Goal: Task Accomplishment & Management: Manage account settings

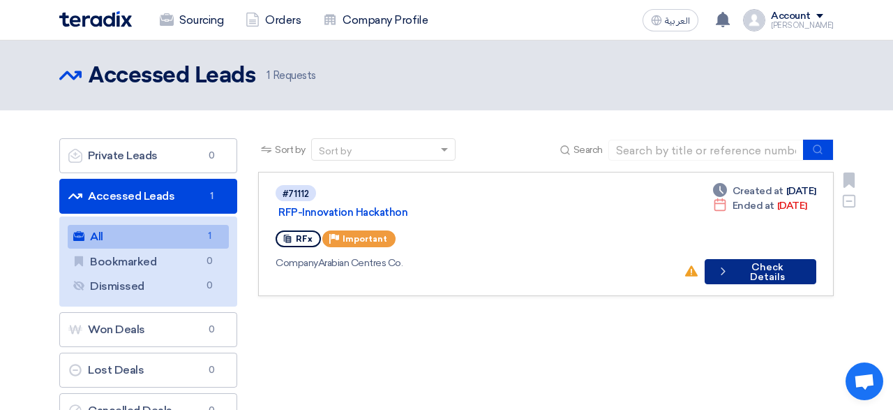
click at [795, 259] on button "Check details Check Details" at bounding box center [761, 271] width 112 height 25
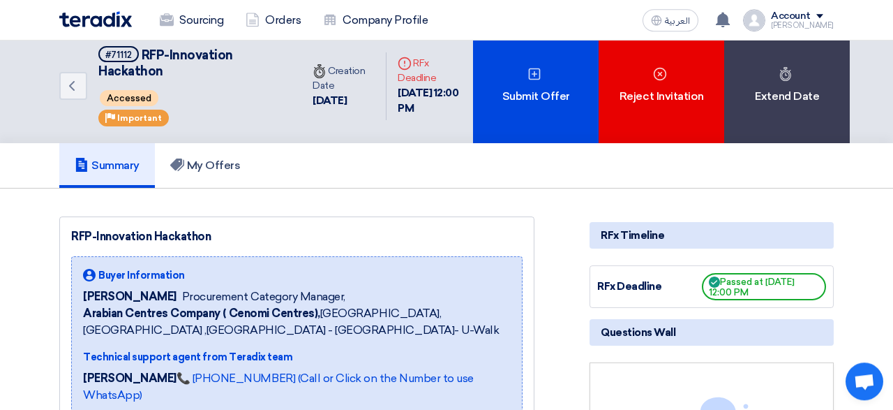
scroll to position [12, 0]
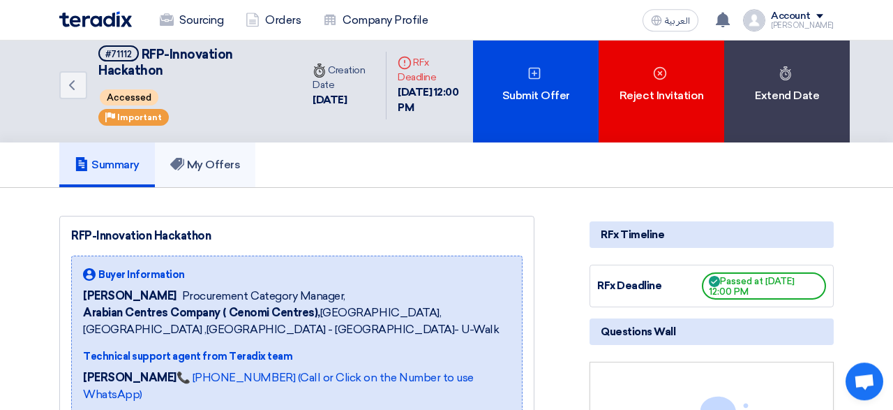
click at [208, 160] on h5 "My Offers" at bounding box center [205, 165] width 70 height 14
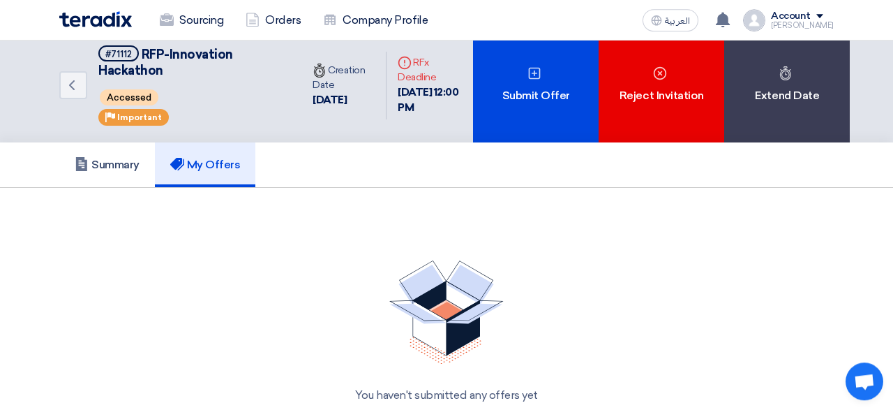
click at [765, 21] on img at bounding box center [754, 20] width 22 height 22
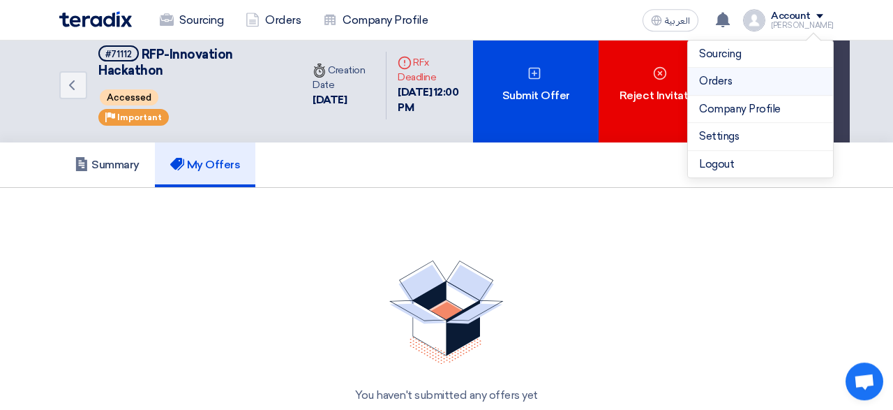
click at [721, 83] on link "Orders" at bounding box center [760, 81] width 123 height 16
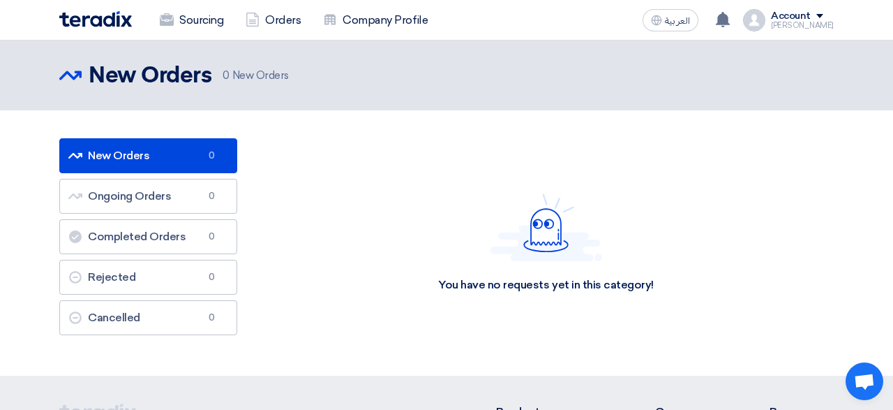
click at [803, 13] on div "Account" at bounding box center [791, 16] width 40 height 12
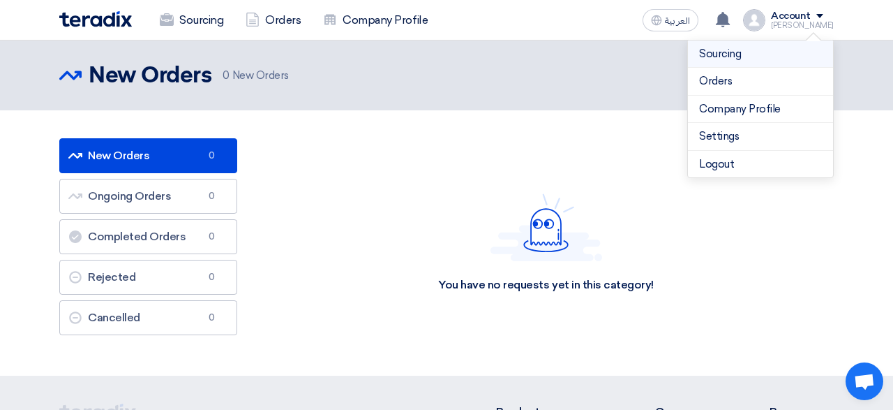
click at [735, 61] on link "Sourcing" at bounding box center [760, 54] width 123 height 16
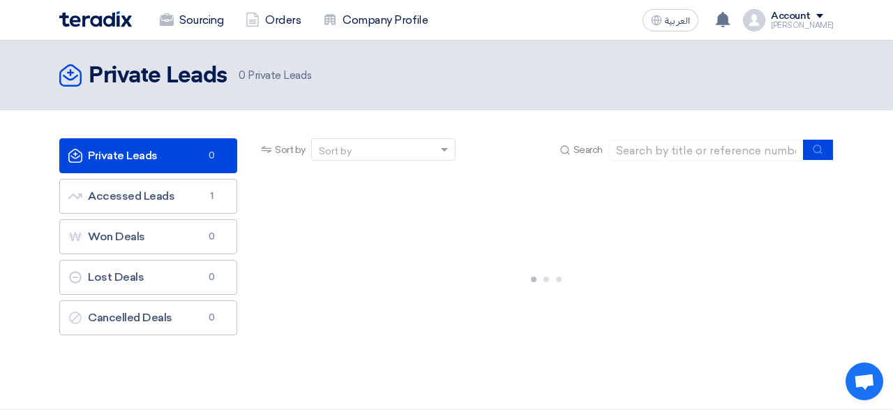
click at [365, 248] on div at bounding box center [546, 276] width 576 height 209
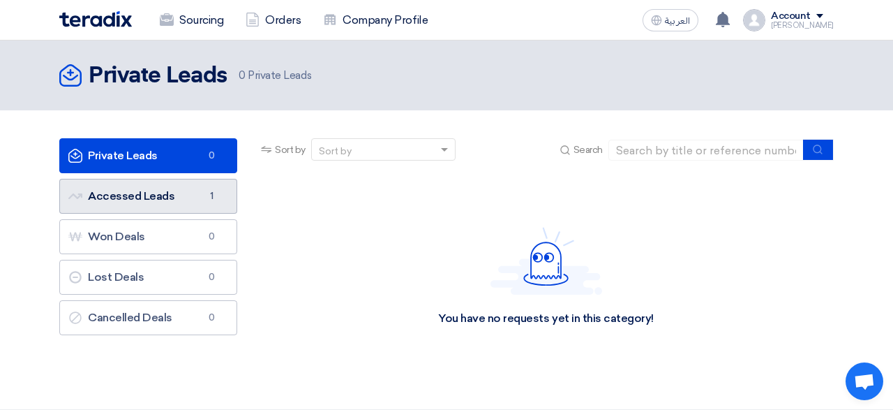
click at [133, 190] on link "Accessed Leads Accessed Leads 1" at bounding box center [148, 196] width 178 height 35
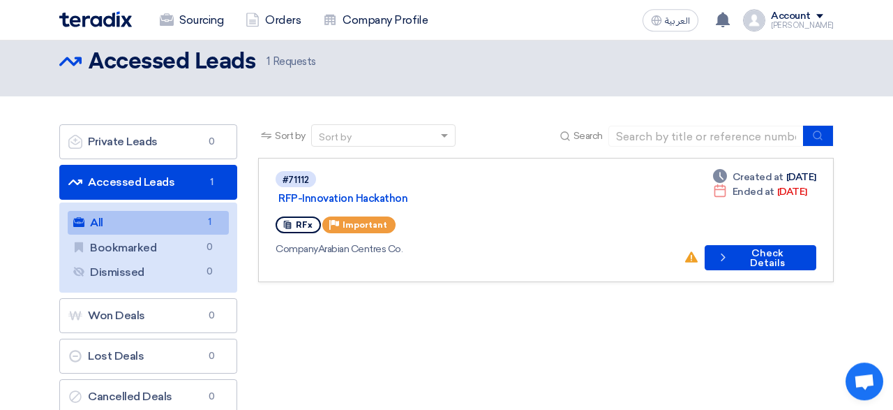
scroll to position [15, 0]
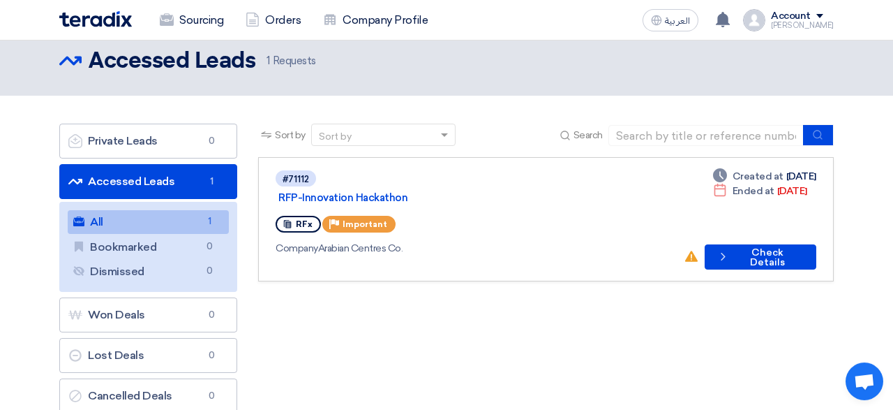
click at [139, 180] on link "Accessed Leads Accessed Leads 1" at bounding box center [148, 181] width 178 height 35
click at [153, 223] on link "All All 1" at bounding box center [148, 222] width 161 height 24
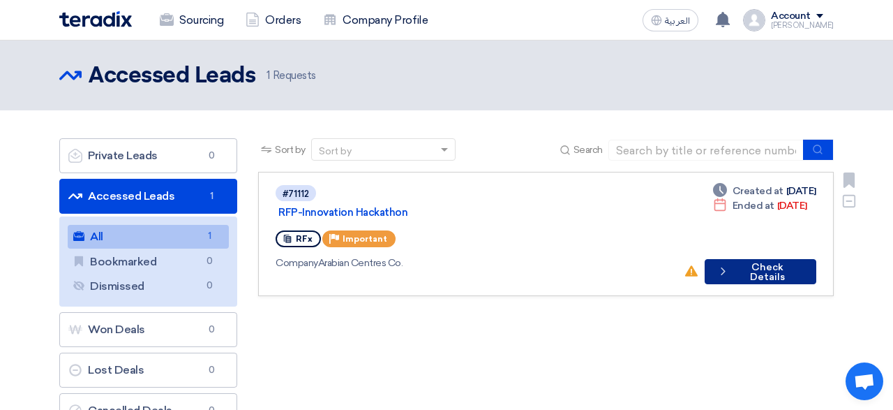
click at [778, 259] on button "Check details Check Details" at bounding box center [761, 271] width 112 height 25
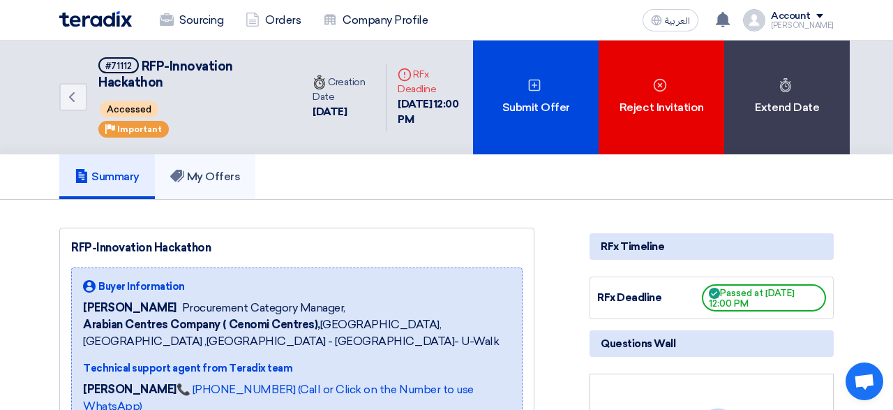
click at [224, 173] on h5 "My Offers" at bounding box center [205, 177] width 70 height 14
